Goal: Task Accomplishment & Management: Manage account settings

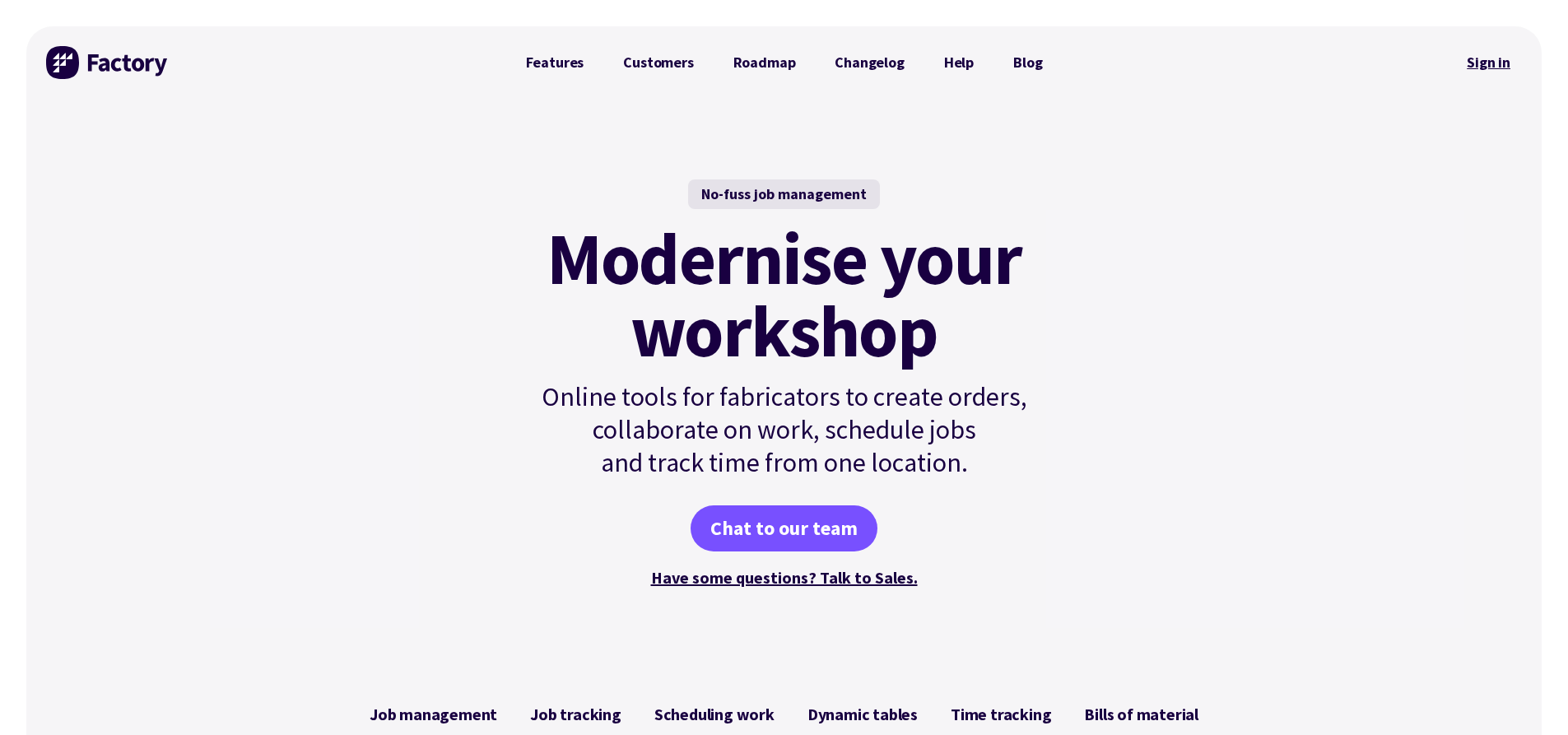
click at [1461, 60] on link "Sign in" at bounding box center [1488, 62] width 67 height 38
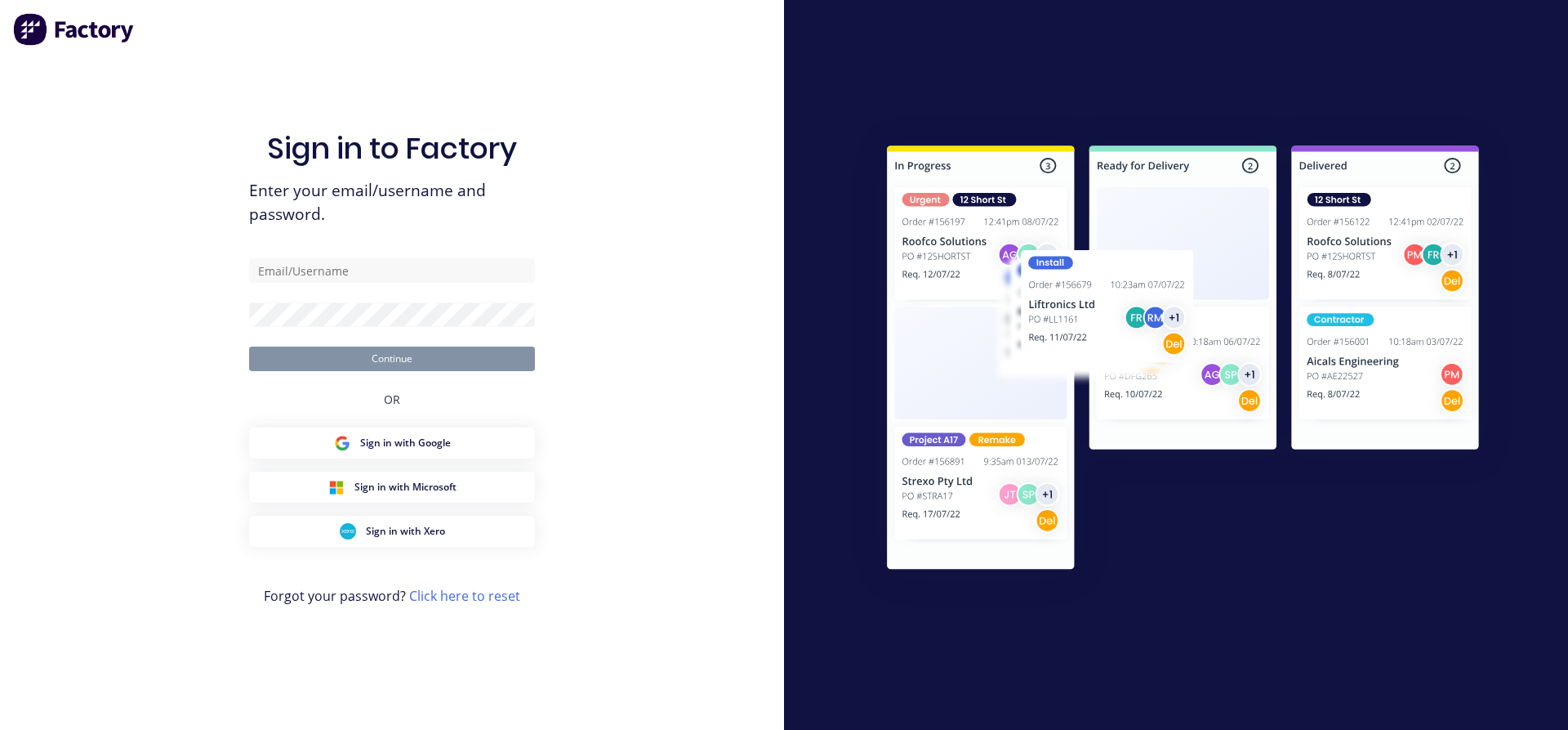
drag, startPoint x: 380, startPoint y: 286, endPoint x: 378, endPoint y: 296, distance: 10.2
click at [380, 286] on form "Continue" at bounding box center [391, 315] width 286 height 113
click at [384, 270] on input "text" at bounding box center [391, 270] width 286 height 25
click at [369, 266] on input "text" at bounding box center [391, 270] width 286 height 25
type input "d"
